Goal: Information Seeking & Learning: Find specific fact

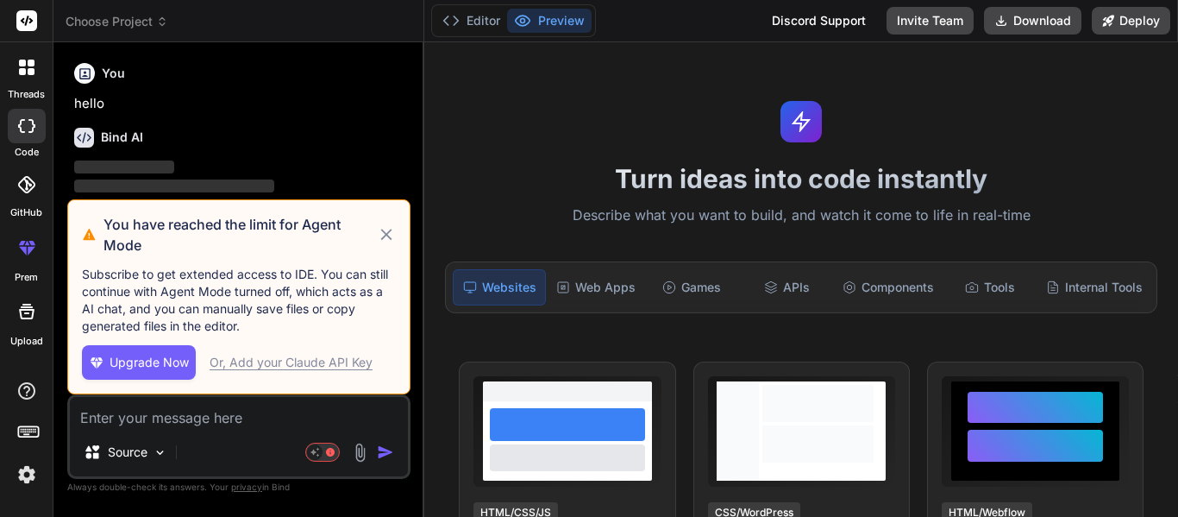
type textarea "x"
type textarea "a"
type textarea "x"
type textarea "an"
type textarea "x"
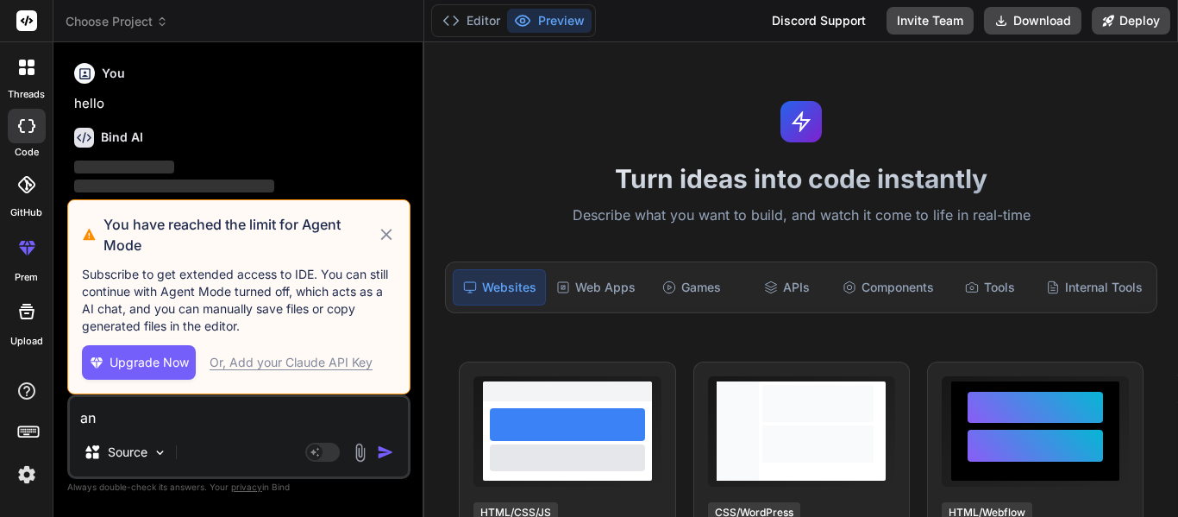
type textarea "ans"
type textarea "x"
type textarea "answ"
type textarea "x"
type textarea "answe"
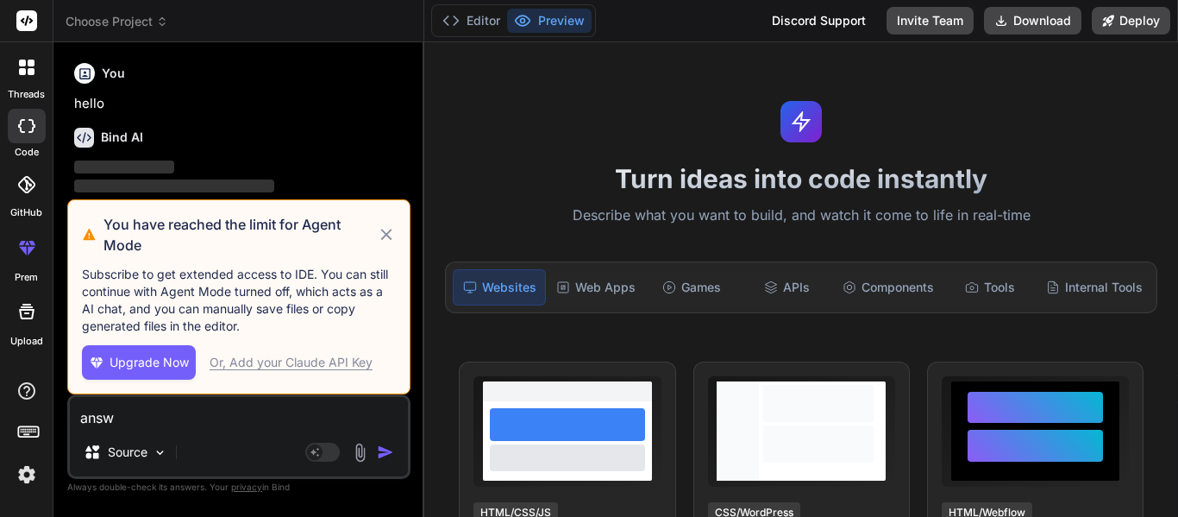
type textarea "x"
type textarea "answer"
type textarea "x"
type textarea "answer"
type textarea "x"
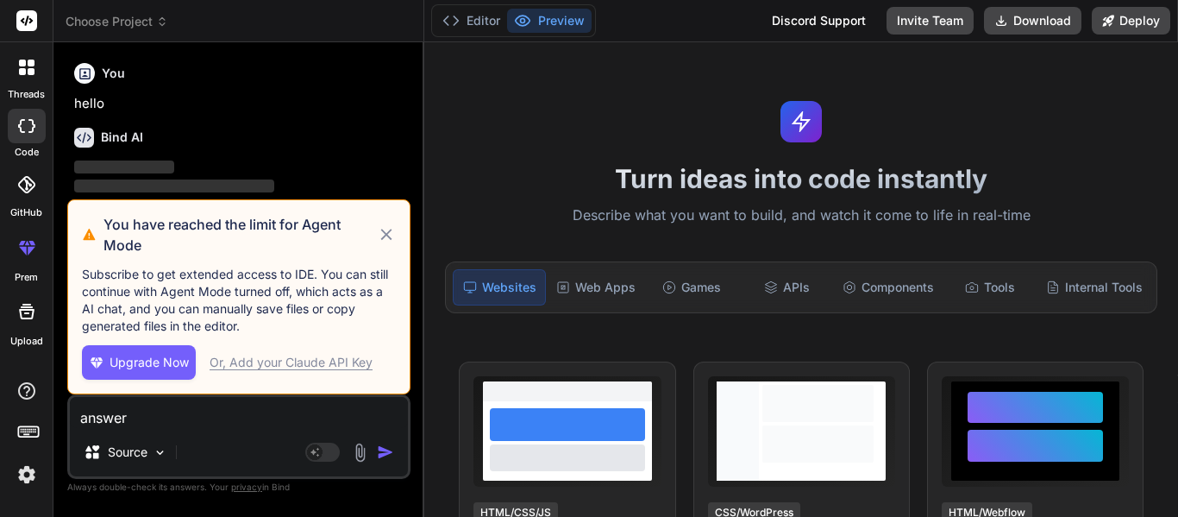
type textarea "answer t"
type textarea "x"
type textarea "answer th"
type textarea "x"
type textarea "answer the"
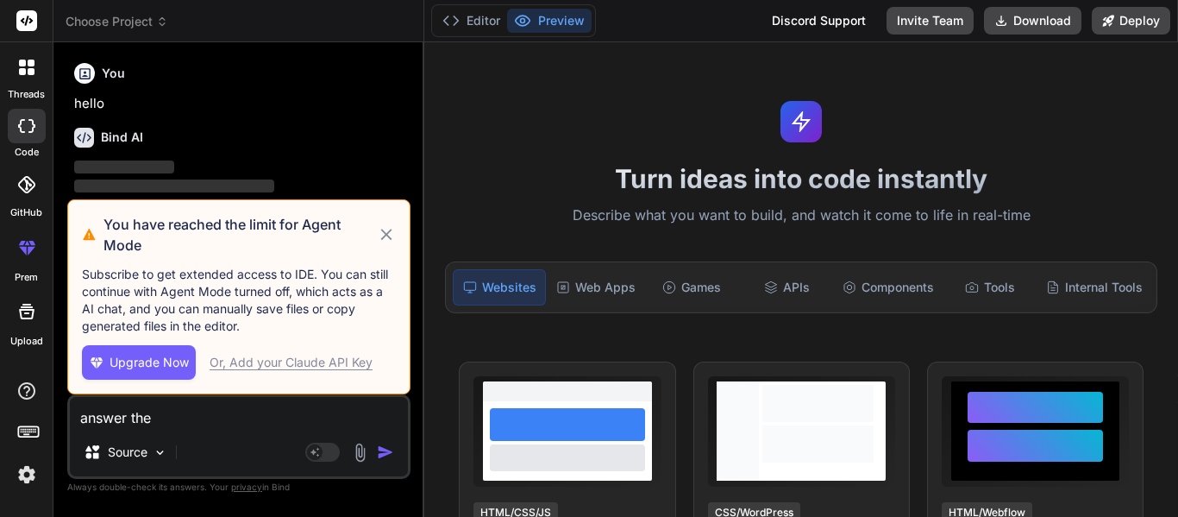
type textarea "x"
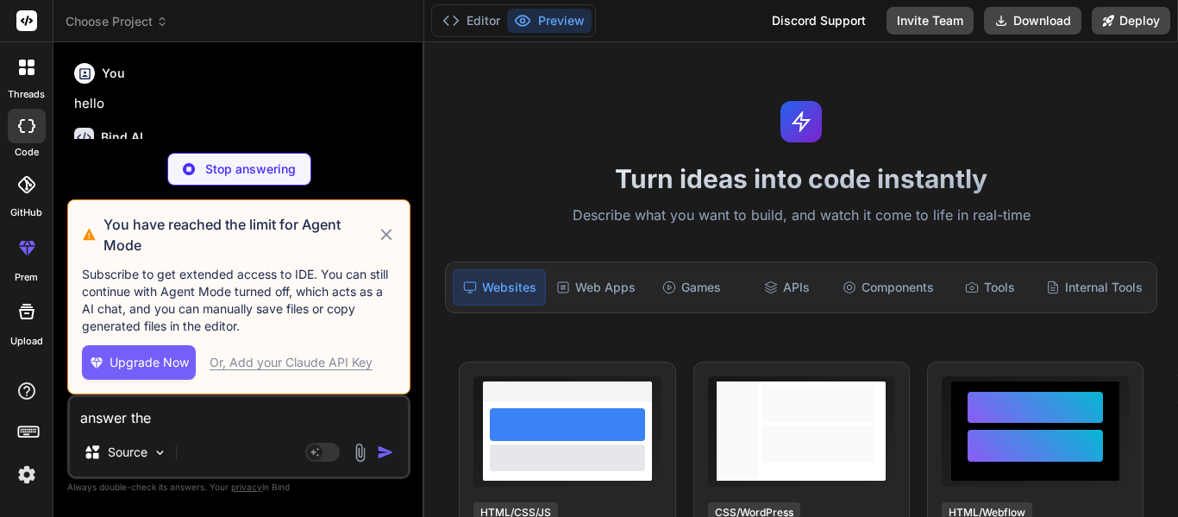
type textarea "answer thes"
type textarea "x"
type textarea "answer these"
type textarea "x"
type textarea "answer these"
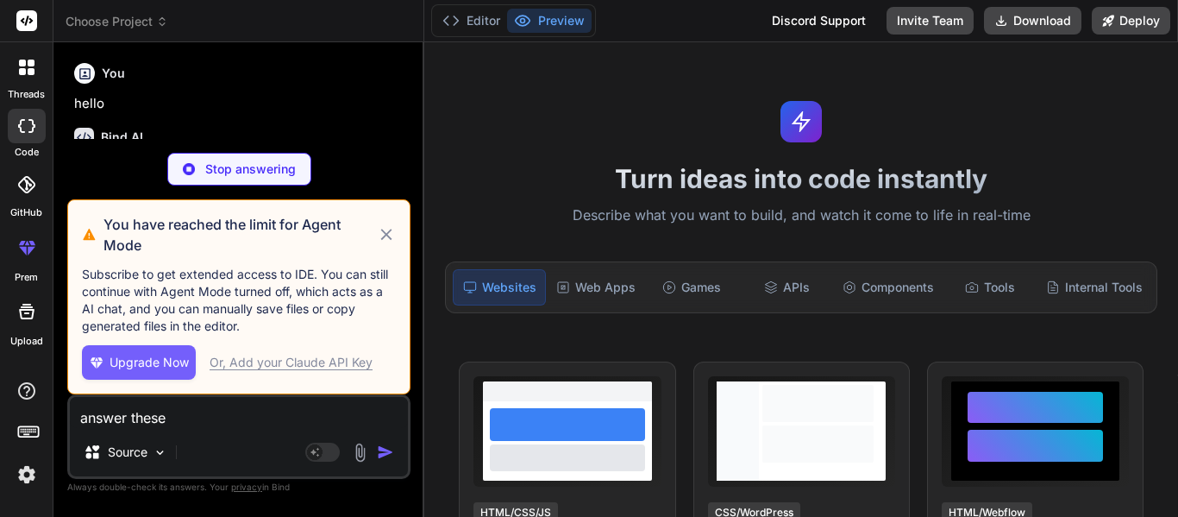
type textarea "x"
type textarea "answer these i"
type textarea "x"
type textarea "answer these in"
type textarea "x"
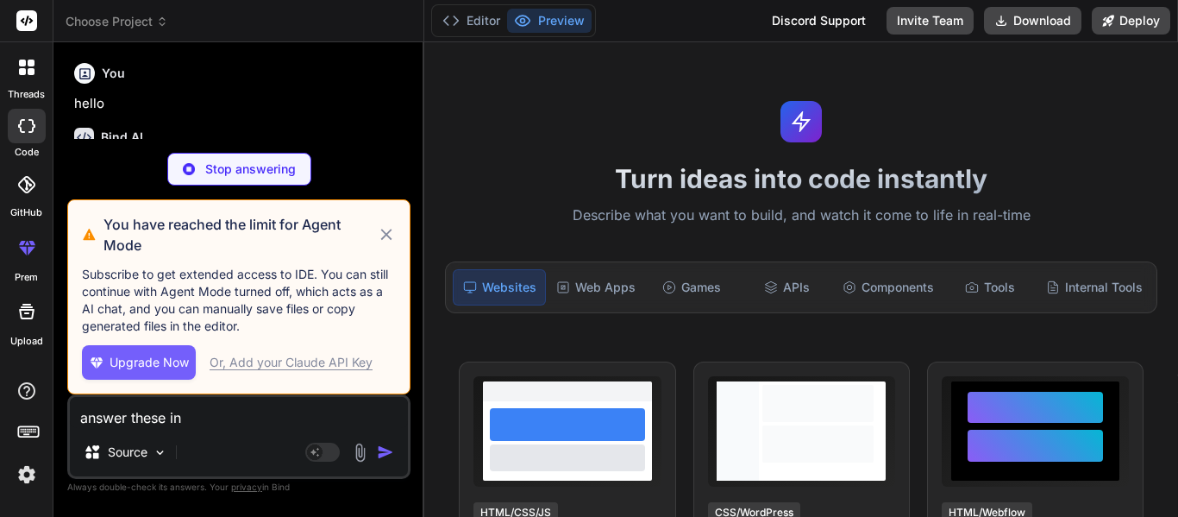
type textarea "answer these in"
type textarea "x"
type textarea "answer these in o"
type textarea "x"
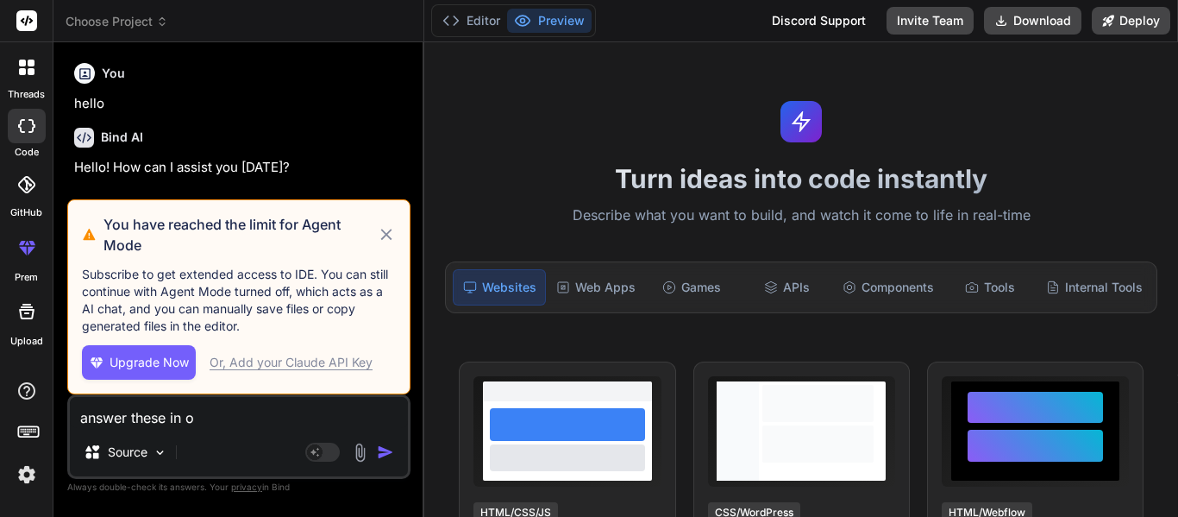
type textarea "answer these in on"
type textarea "x"
type textarea "answer these in one"
type textarea "x"
type textarea "answer these in one"
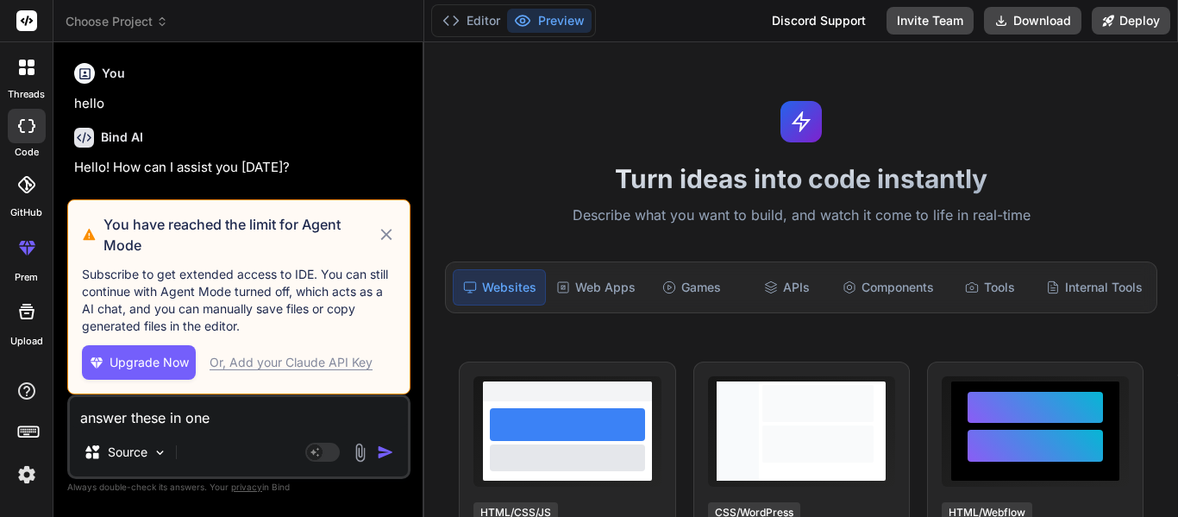
type textarea "x"
type textarea "answer these in one s"
type textarea "x"
type textarea "answer these in one sh"
type textarea "x"
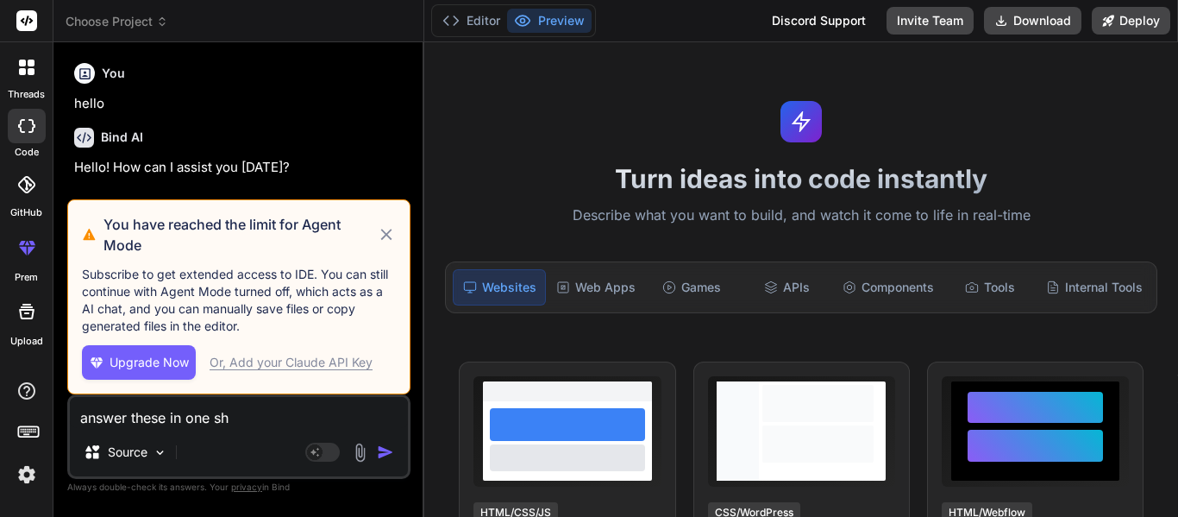
type textarea "answer these in one sho"
type textarea "x"
type textarea "answer these in one shor"
type textarea "x"
type textarea "answer these in one short"
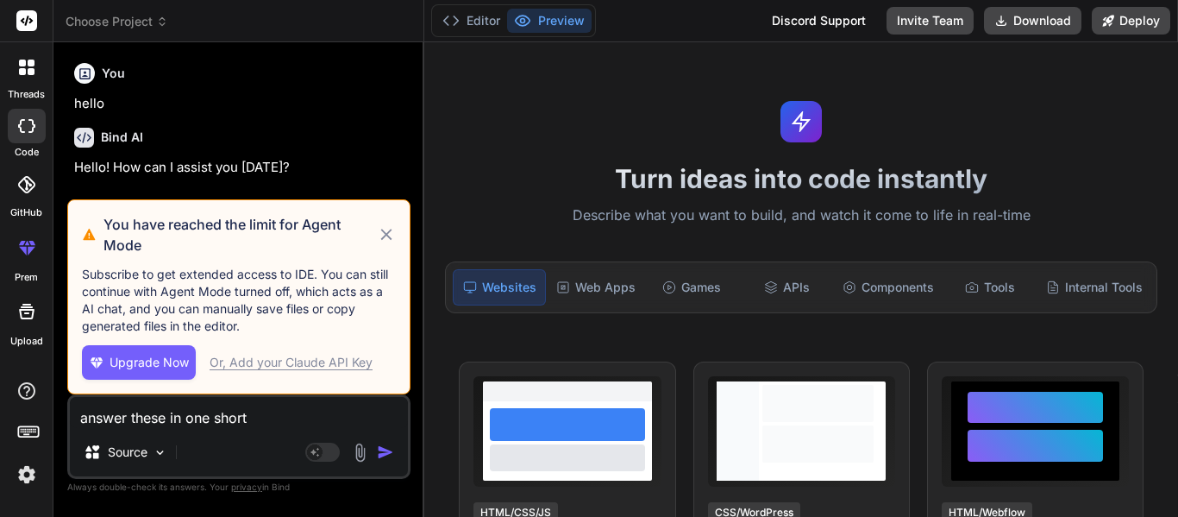
type textarea "x"
type textarea "answer these in one short"
type textarea "x"
type textarea "answer these in one short s"
type textarea "x"
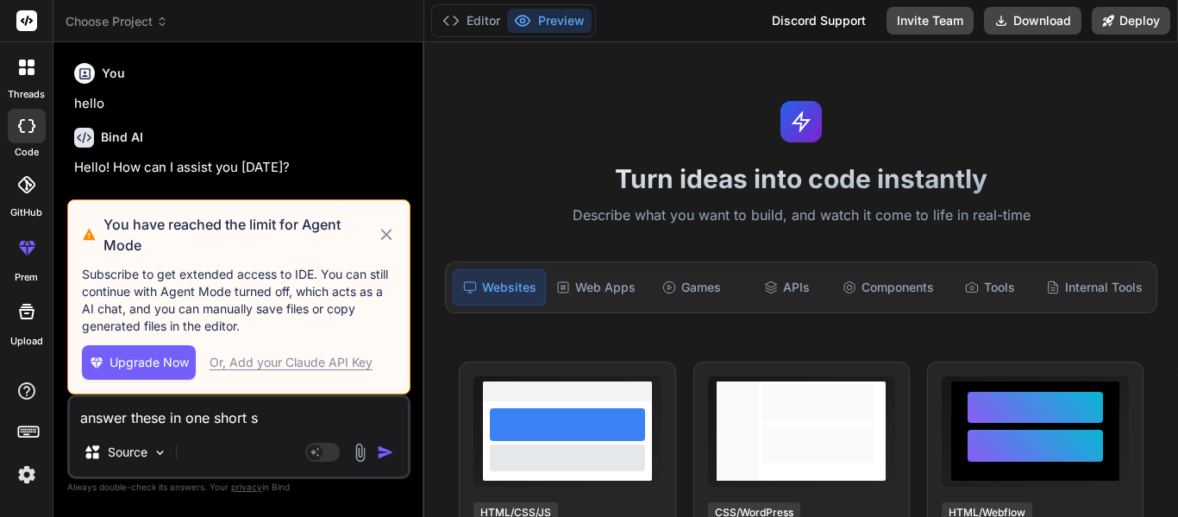
type textarea "answer these in one short se"
type textarea "x"
type textarea "answer these in one short sen"
type textarea "x"
type textarea "answer these in one short sent"
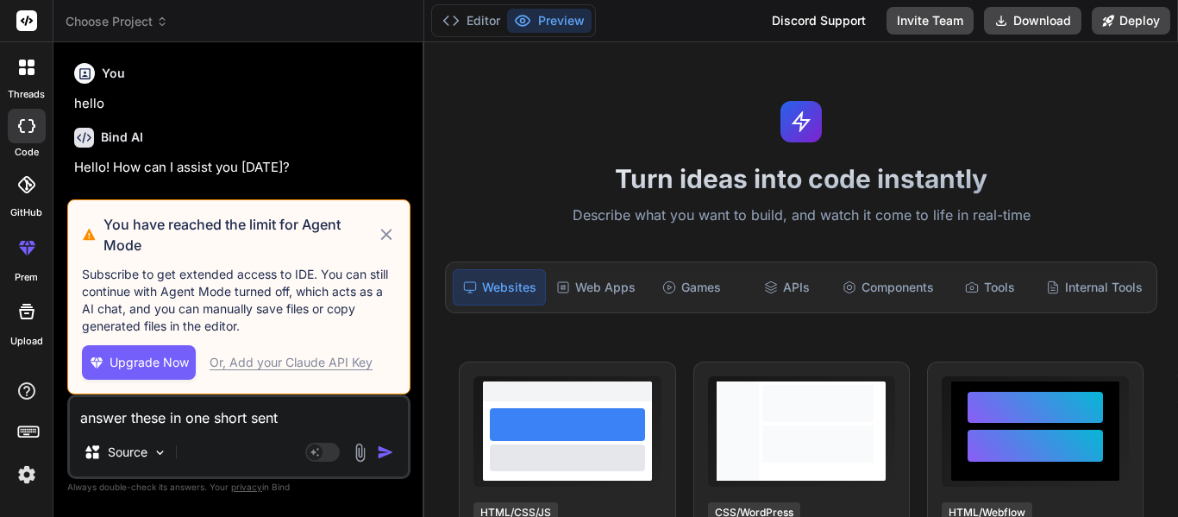
type textarea "x"
type textarea "answer these in one short sente"
type textarea "x"
type textarea "answer these in one short senten"
type textarea "x"
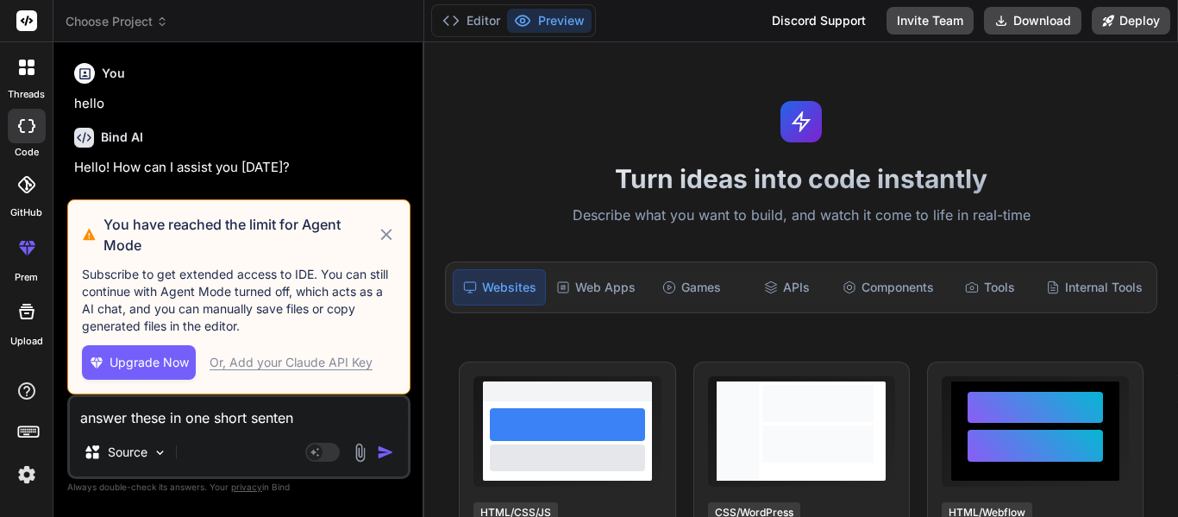
type textarea "answer these in one short sentenc"
type textarea "x"
type textarea "answer these in one short sentence"
type textarea "x"
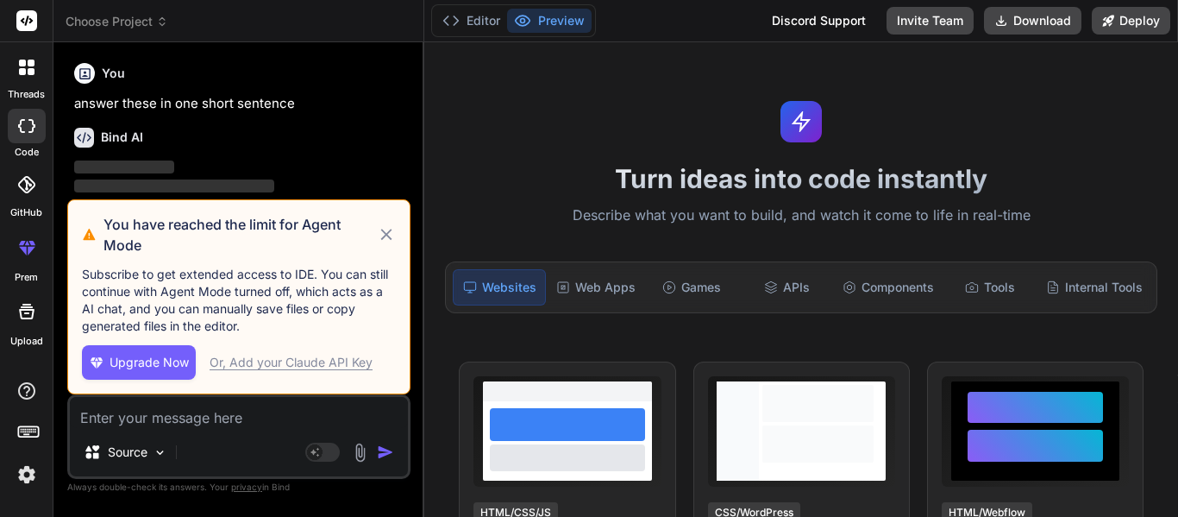
type textarea "Key Terms/People/Places in Exodus 1–20 [DEMOGRAPHIC_DATA] [GEOGRAPHIC_DATA] [PE…"
type textarea "x"
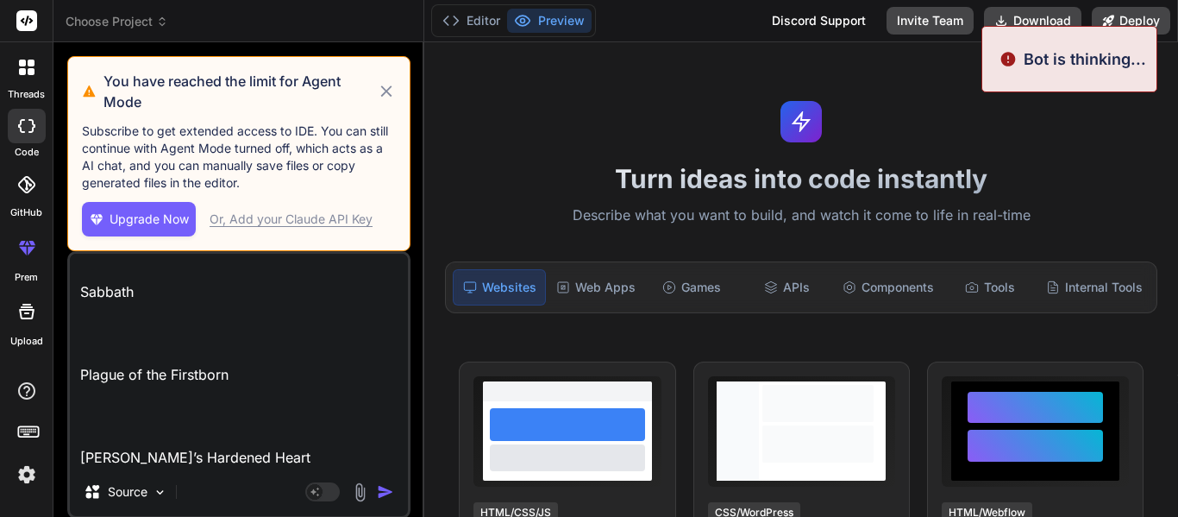
type textarea "Key Terms/People/Places in Exodus 1–20 [DEMOGRAPHIC_DATA] [GEOGRAPHIC_DATA] [PE…"
click at [388, 495] on img "button" at bounding box center [385, 491] width 17 height 17
click at [387, 492] on img "button" at bounding box center [385, 491] width 17 height 17
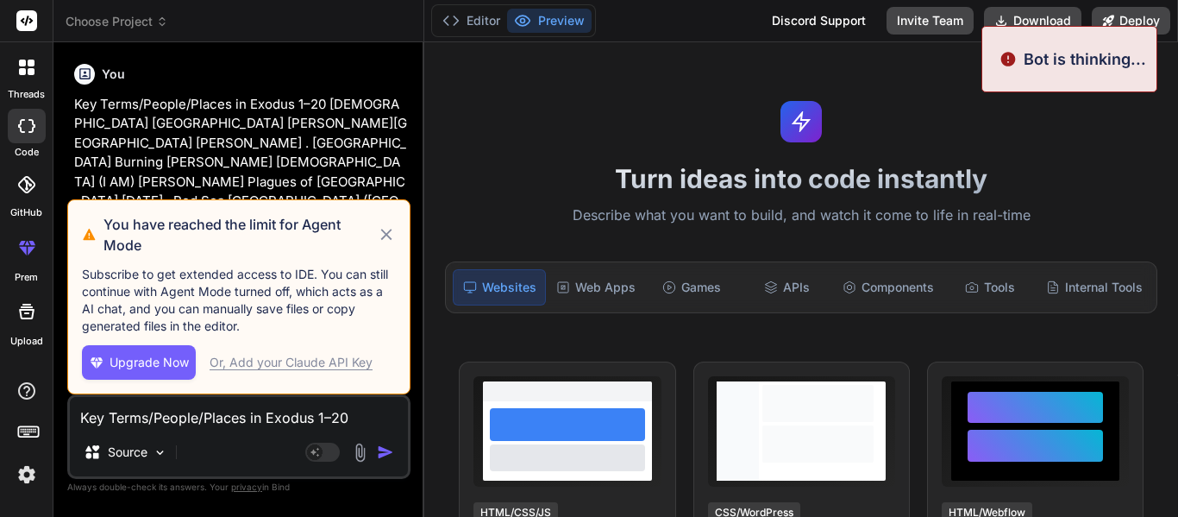
scroll to position [268, 0]
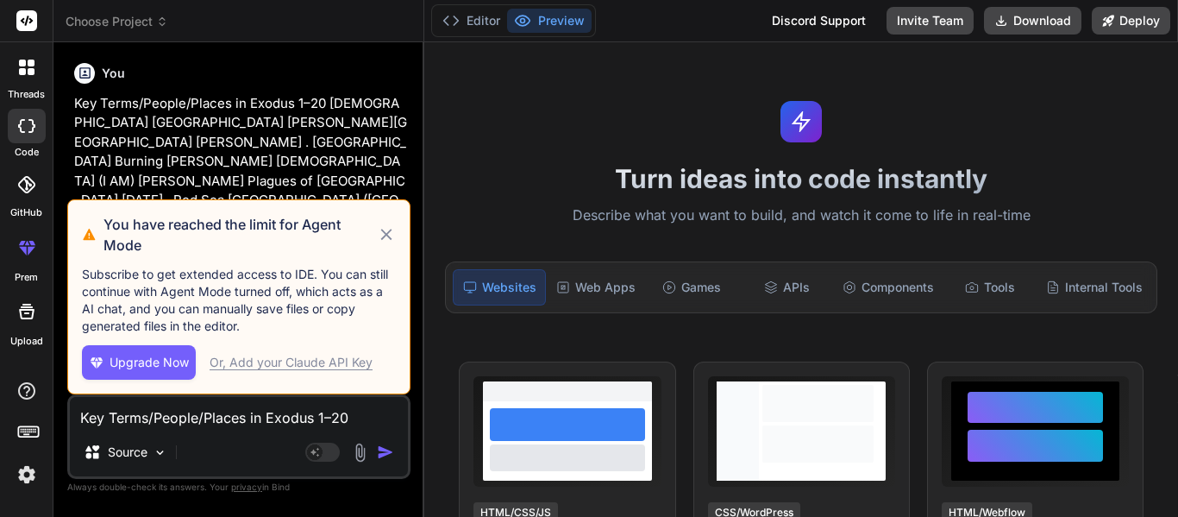
click at [382, 456] on img "button" at bounding box center [385, 451] width 17 height 17
click at [398, 229] on div "You have reached the limit for Agent Mode Subscribe to get extended access to I…" at bounding box center [238, 296] width 343 height 195
click at [387, 239] on icon at bounding box center [387, 234] width 20 height 21
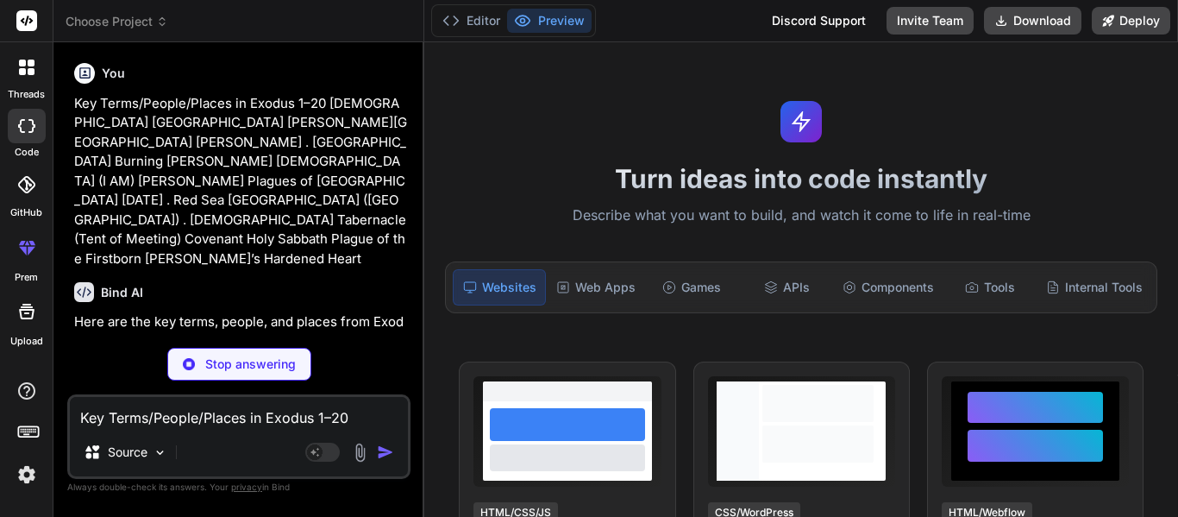
type textarea "x"
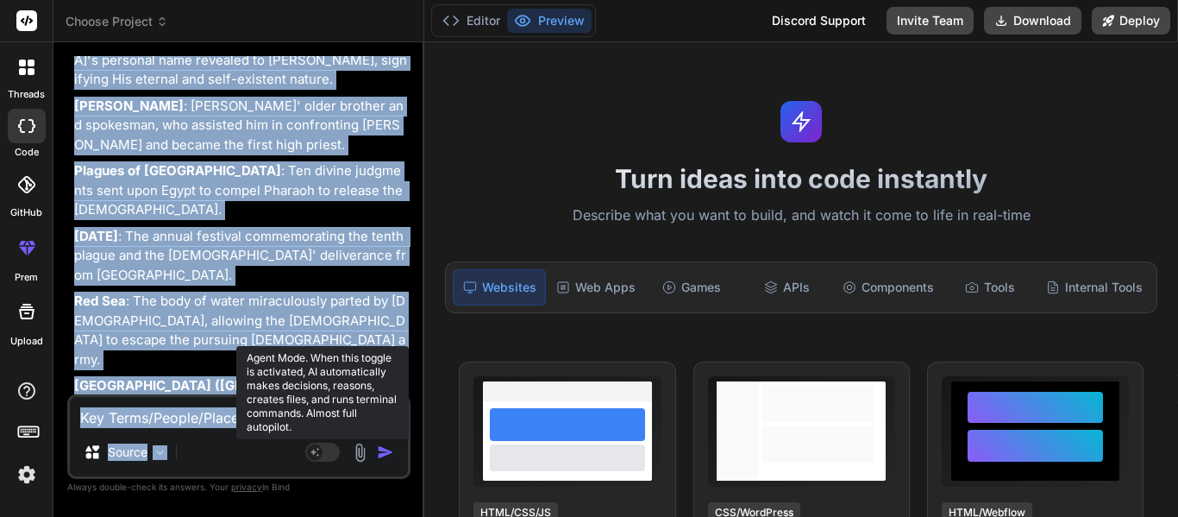
scroll to position [1220, 0]
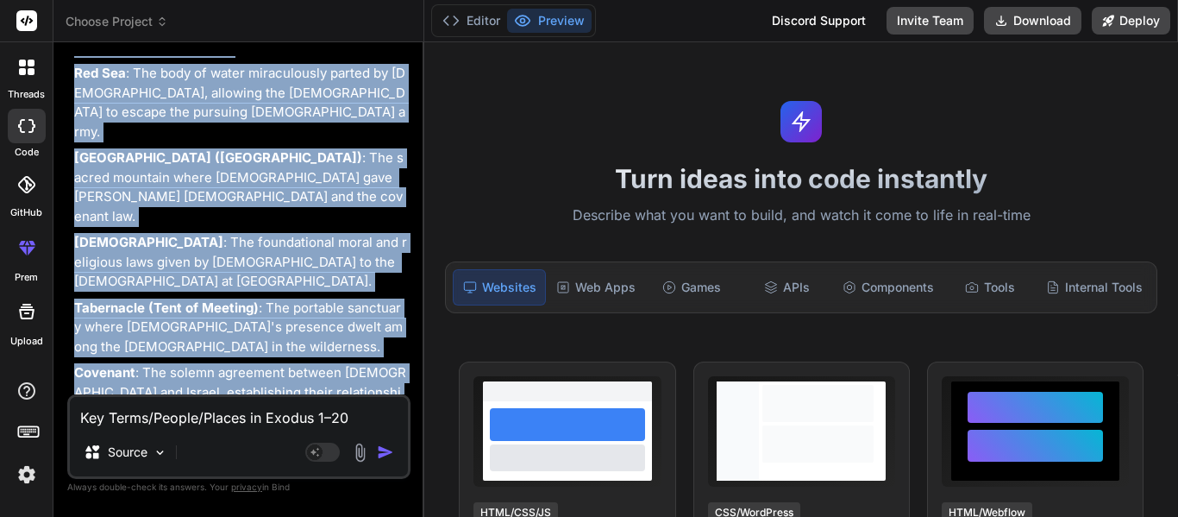
drag, startPoint x: 72, startPoint y: 199, endPoint x: 326, endPoint y: 417, distance: 335.2
click at [326, 417] on div "You hello Bind AI Hello! How can I assist you [DATE]? You answer these in one s…" at bounding box center [238, 286] width 343 height 460
copy div "[DEMOGRAPHIC_DATA] : The descendants of [PERSON_NAME], who were enslaved in [GE…"
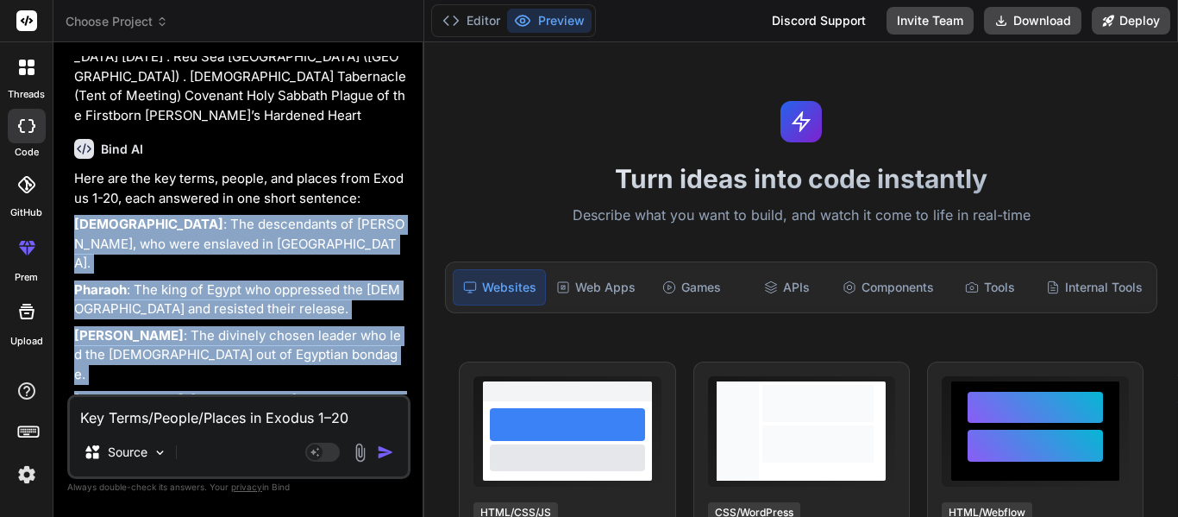
scroll to position [409, 0]
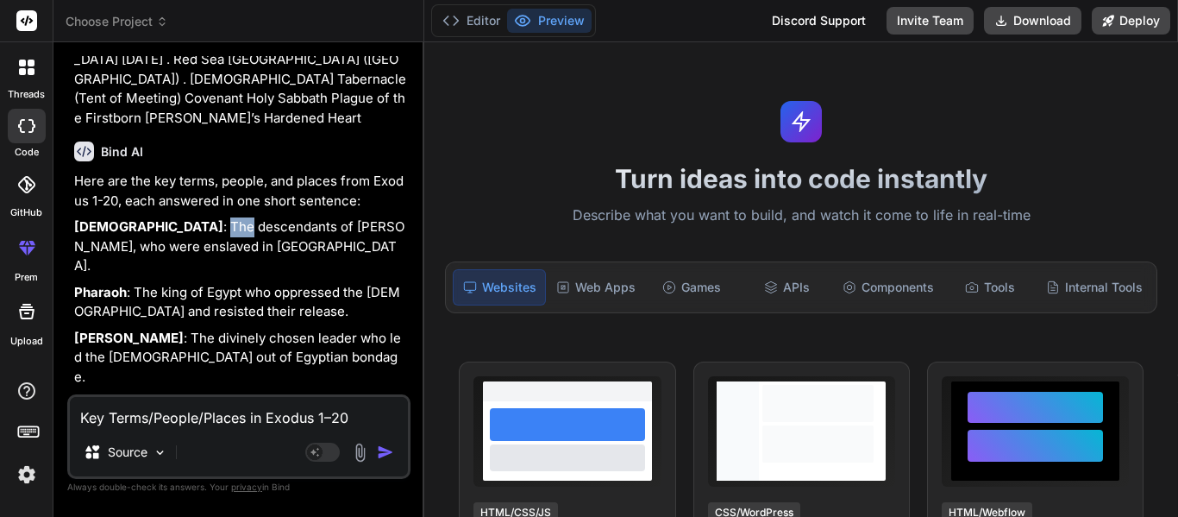
click at [142, 217] on p "[DEMOGRAPHIC_DATA] : The descendants of [PERSON_NAME], who were enslaved in [GE…" at bounding box center [240, 246] width 333 height 59
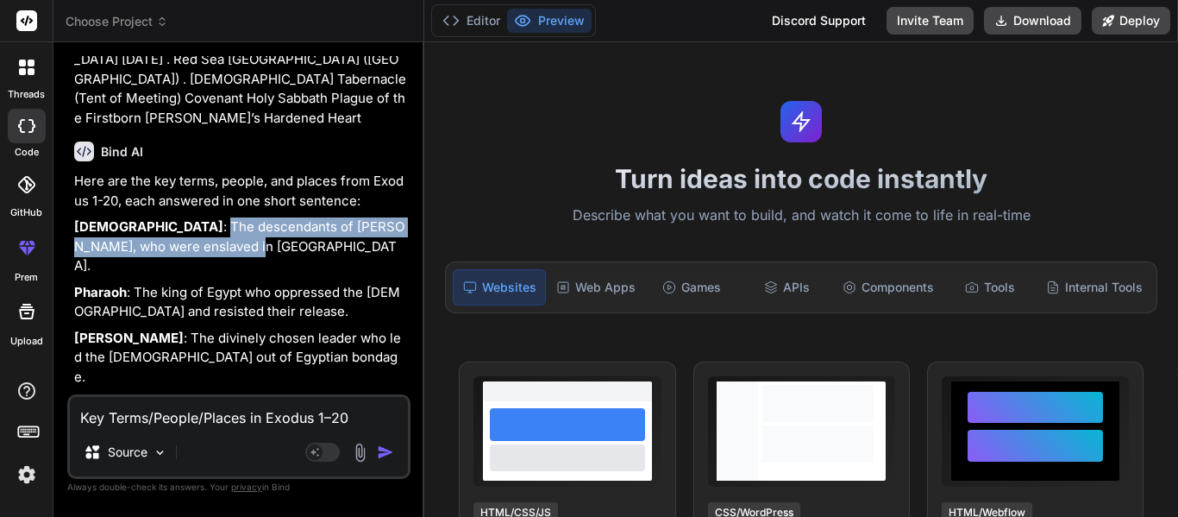
drag, startPoint x: 141, startPoint y: 167, endPoint x: 171, endPoint y: 186, distance: 34.9
click at [171, 217] on p "[DEMOGRAPHIC_DATA] : The descendants of [PERSON_NAME], who were enslaved in [GE…" at bounding box center [240, 246] width 333 height 59
copy p "The descendants of [PERSON_NAME], who were enslaved in [GEOGRAPHIC_DATA]."
